Goal: Task Accomplishment & Management: Use online tool/utility

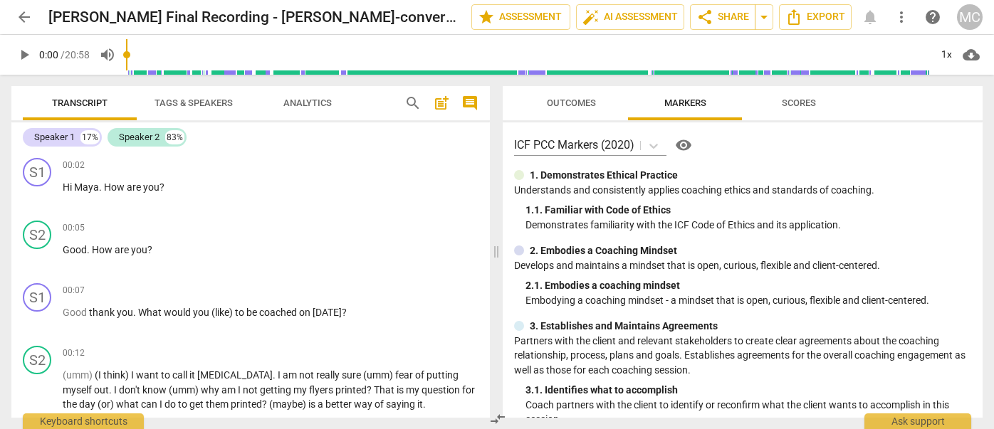
click at [21, 19] on span "arrow_back" at bounding box center [24, 17] width 17 height 17
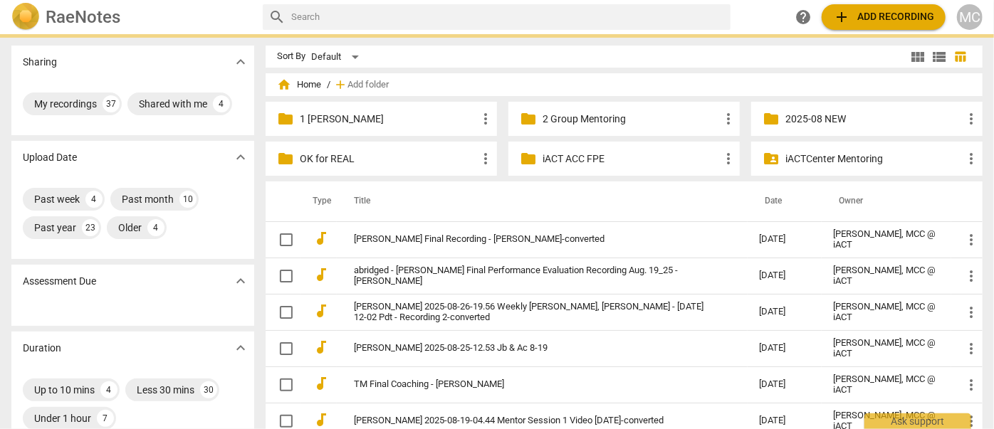
click at [905, 9] on span "add Add recording" at bounding box center [883, 17] width 101 height 17
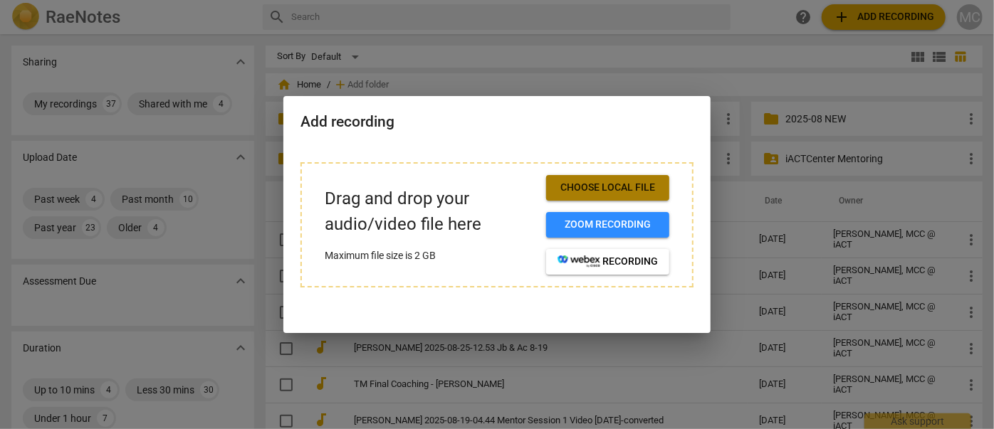
click at [595, 184] on span "Choose local file" at bounding box center [607, 188] width 100 height 14
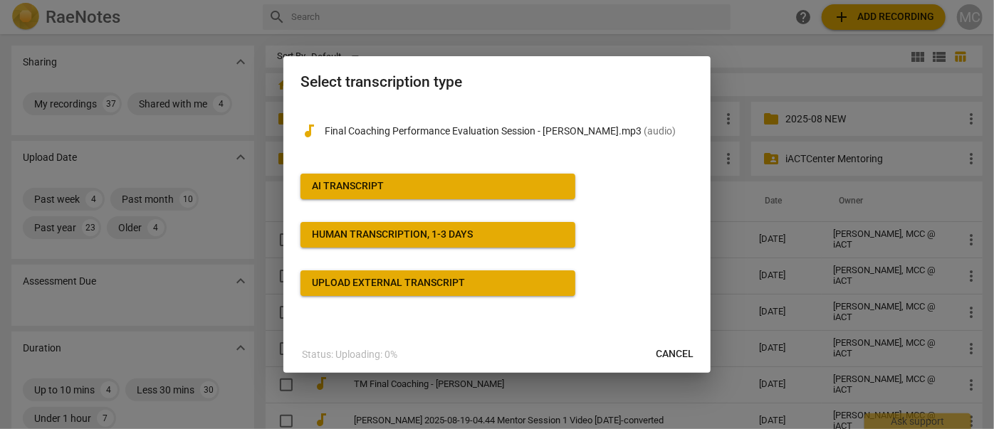
click at [355, 184] on div "AI Transcript" at bounding box center [348, 186] width 72 height 14
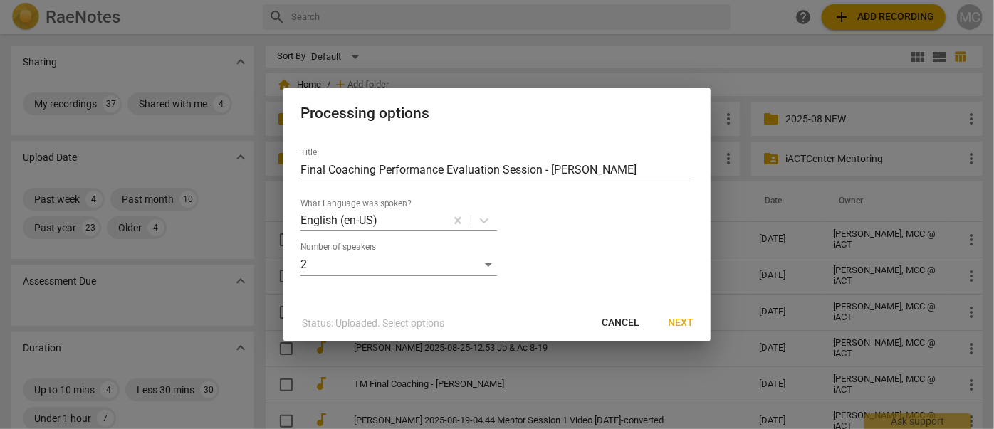
click at [681, 327] on span "Next" at bounding box center [681, 323] width 26 height 14
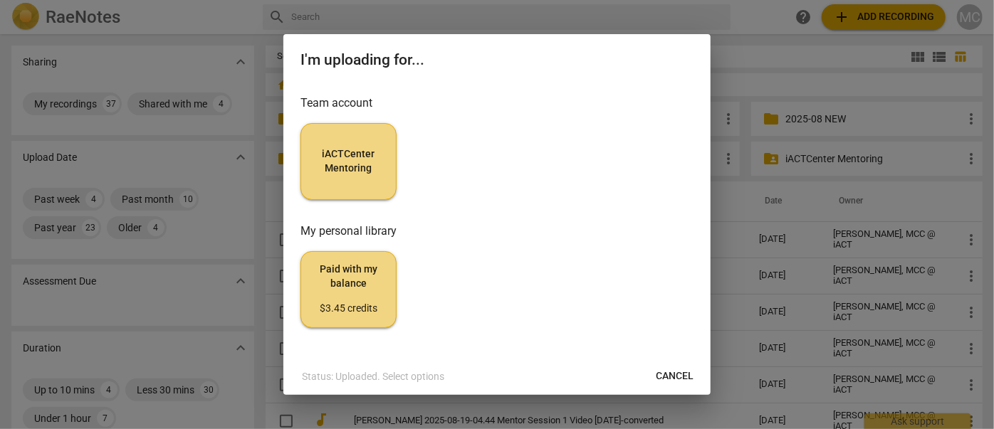
click at [352, 170] on span "iACTCenter Mentoring" at bounding box center [348, 161] width 72 height 28
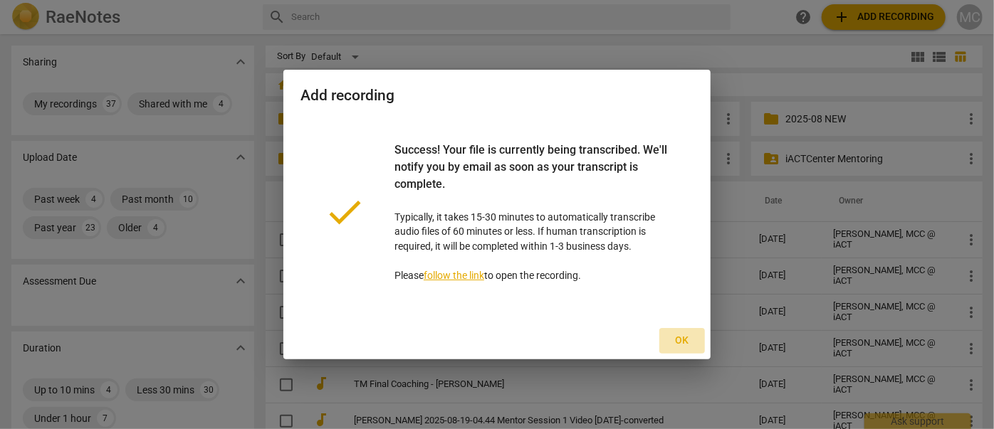
click at [678, 333] on button "Ok" at bounding box center [682, 341] width 46 height 26
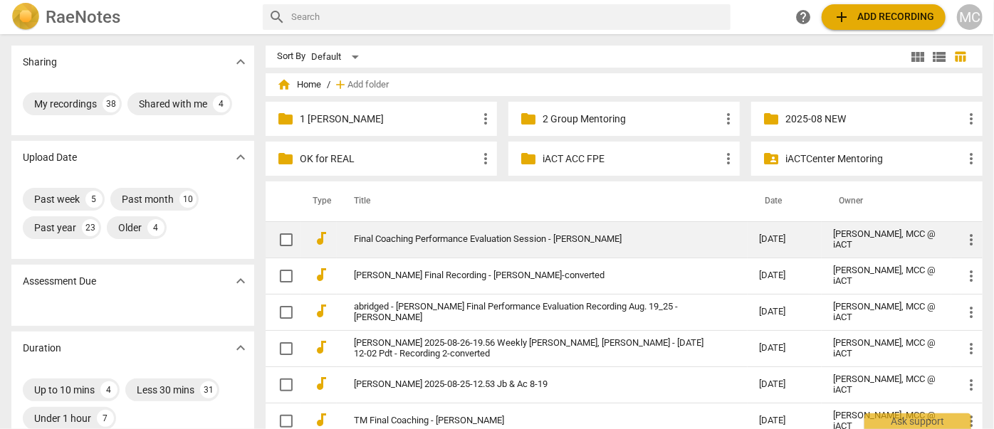
click at [424, 241] on link "Final Coaching Performance Evaluation Session - [PERSON_NAME]" at bounding box center [531, 239] width 354 height 11
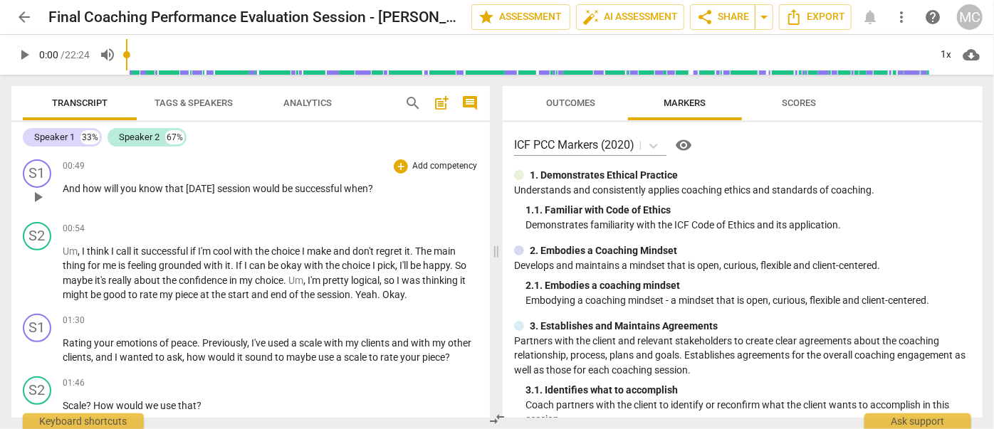
scroll to position [323, 0]
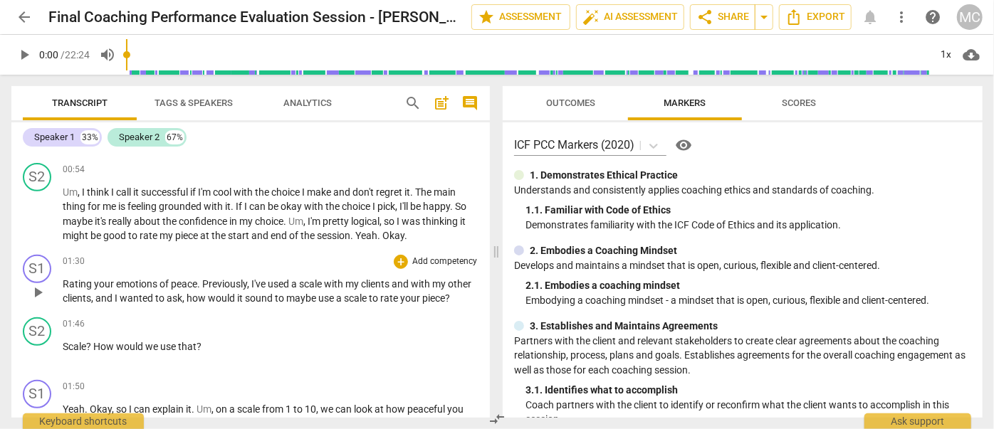
click at [142, 290] on span "emotions" at bounding box center [137, 283] width 43 height 11
click at [137, 290] on span "emotions" at bounding box center [137, 283] width 43 height 11
click at [121, 290] on span "emotions" at bounding box center [137, 283] width 43 height 11
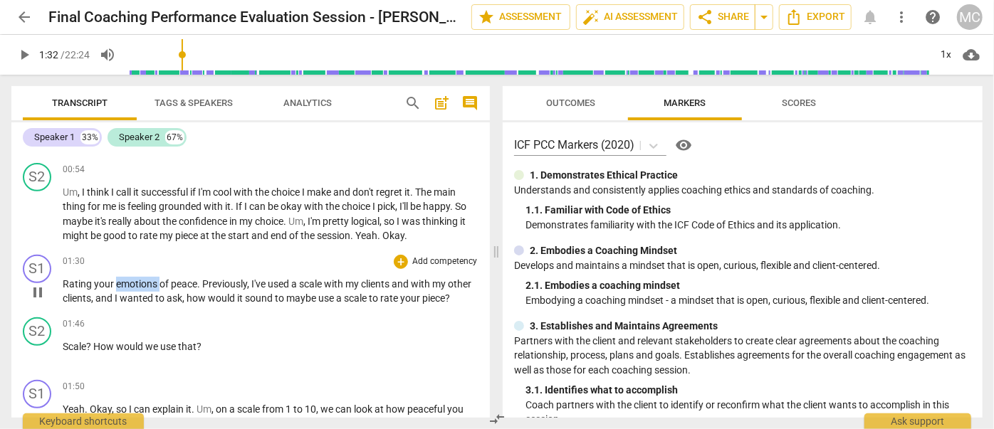
click at [121, 290] on span "emotions" at bounding box center [137, 283] width 43 height 11
click at [106, 290] on span "your" at bounding box center [105, 283] width 22 height 11
click at [22, 53] on span "pause" at bounding box center [24, 54] width 17 height 17
type input "93"
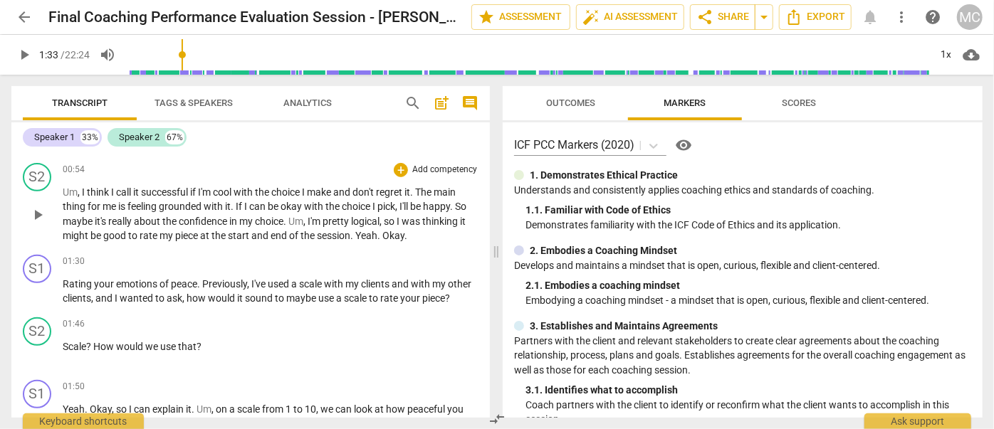
click at [278, 198] on span "choice" at bounding box center [286, 191] width 31 height 11
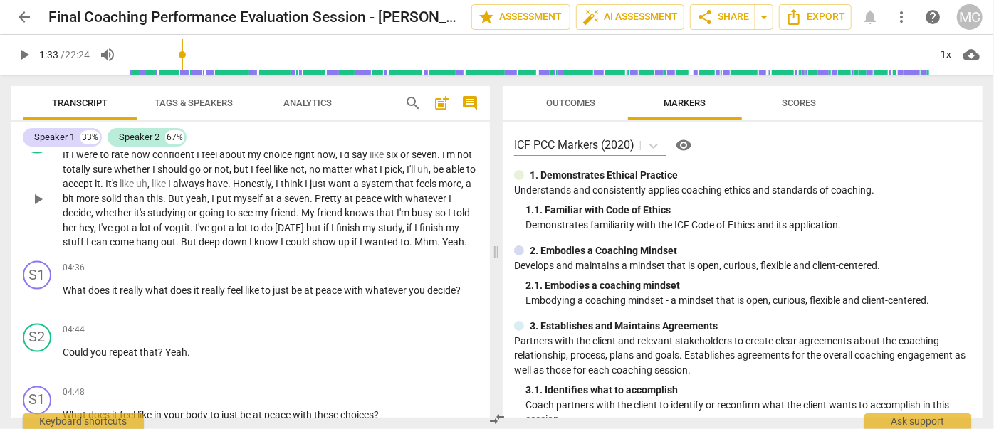
scroll to position [1229, 0]
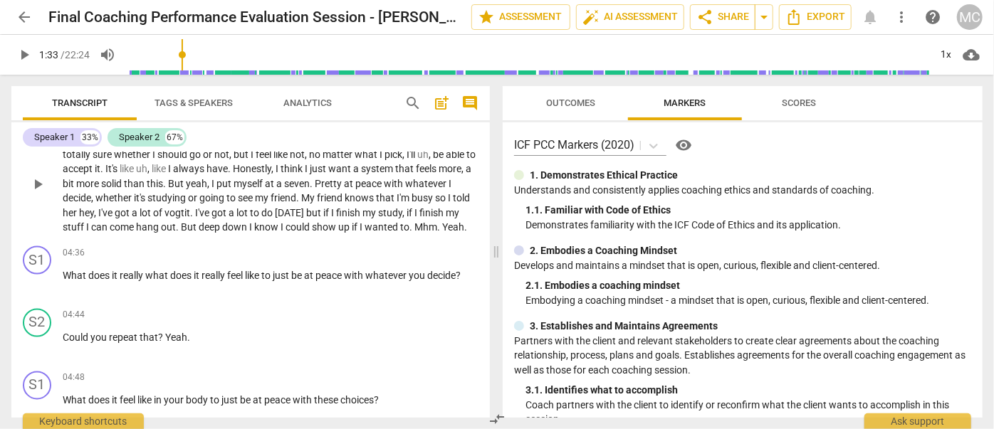
click at [265, 189] on span "myself" at bounding box center [248, 183] width 31 height 11
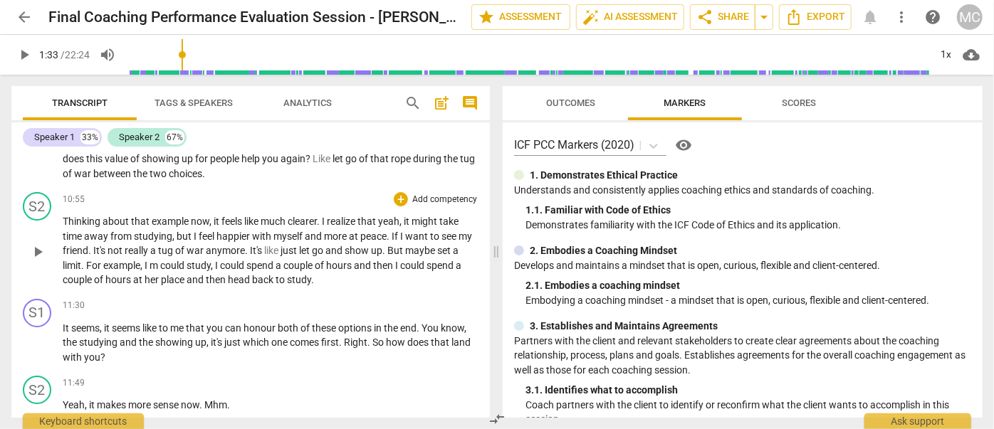
scroll to position [2653, 0]
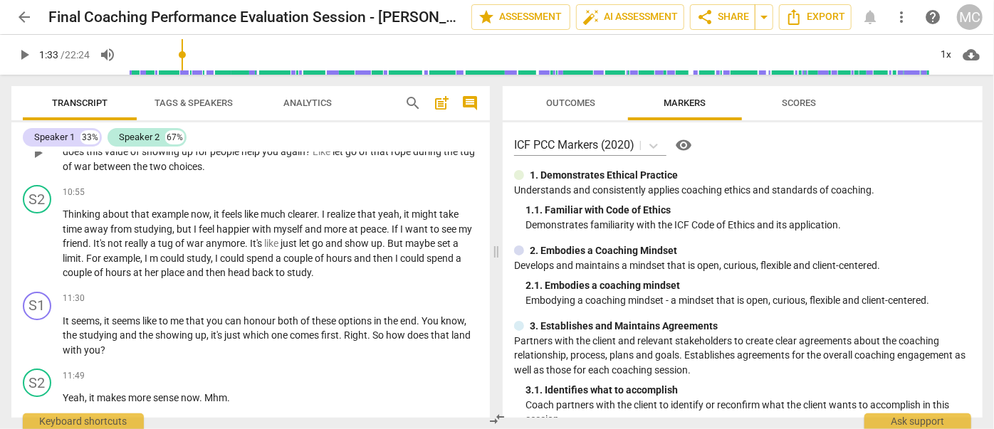
click at [201, 174] on p "Personal study time for me , I could see like you giving that great example and…" at bounding box center [271, 152] width 416 height 44
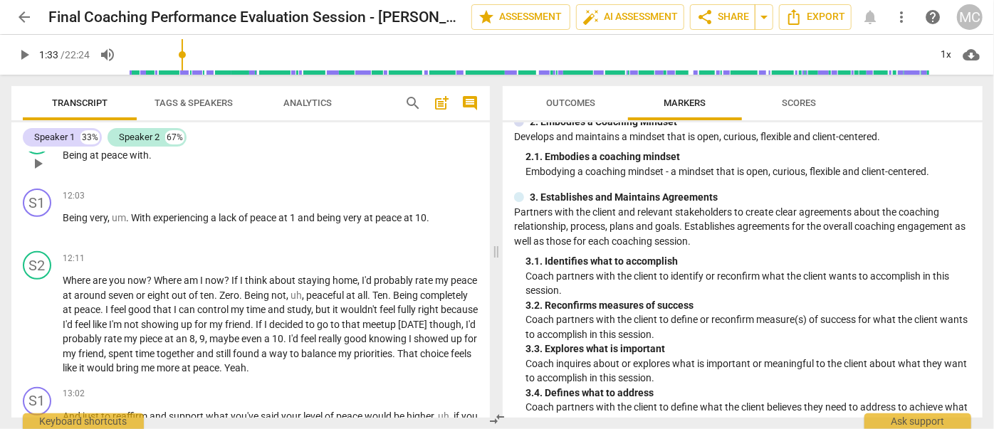
scroll to position [3041, 0]
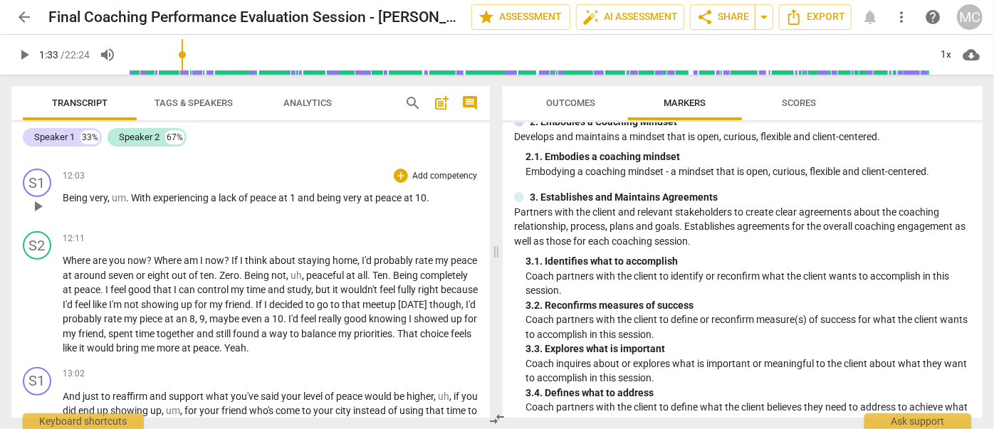
click at [211, 204] on span "experiencing" at bounding box center [182, 197] width 58 height 11
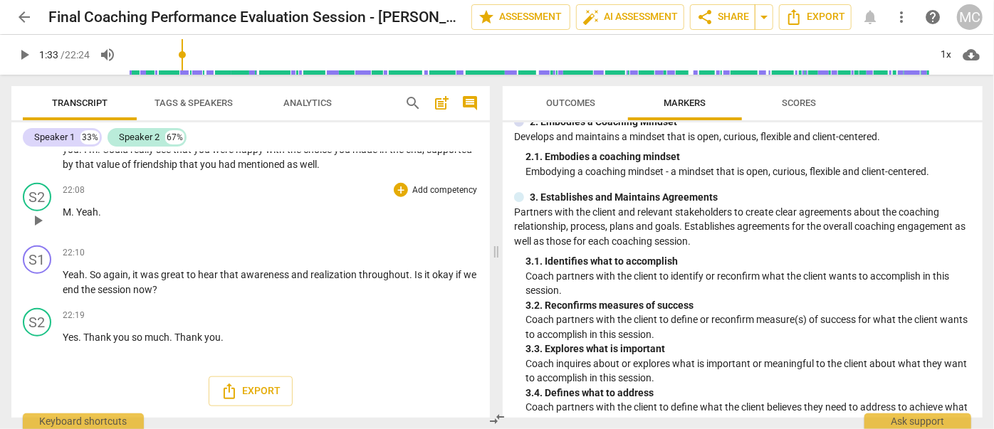
scroll to position [6260, 0]
